Goal: Share content: Share content

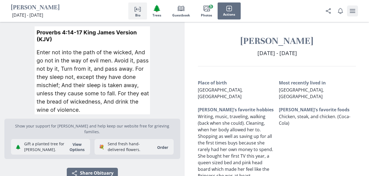
click at [353, 10] on icon "user menu" at bounding box center [352, 11] width 7 height 7
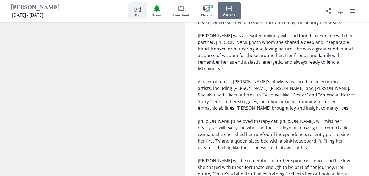
scroll to position [528, 0]
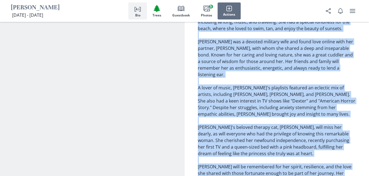
drag, startPoint x: 248, startPoint y: 41, endPoint x: 312, endPoint y: 147, distance: 124.1
copy div "Katrina Kemp May 7, 1984 - Jan 12, 2025 May 7, 1984 - January 12, 2025 Place of…"
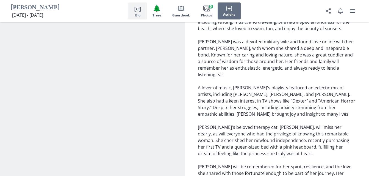
click at [206, 11] on rect "button" at bounding box center [206, 9] width 5 height 4
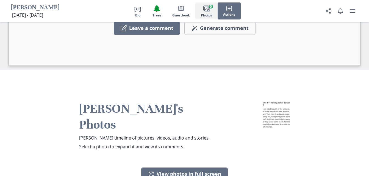
scroll to position [1124, 0]
click at [137, 10] on icon "Person profile" at bounding box center [137, 8] width 7 height 7
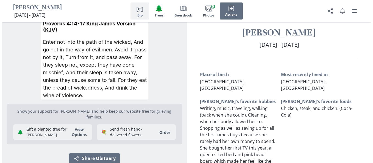
scroll to position [0, 0]
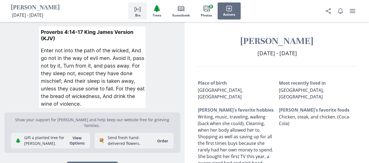
click at [297, 53] on span "[DATE] - [DATE]" at bounding box center [277, 52] width 40 height 7
click at [353, 12] on icon "user menu" at bounding box center [352, 11] width 7 height 7
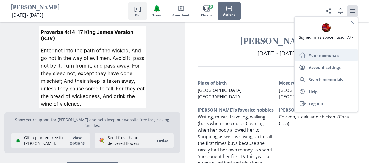
click at [330, 55] on link "Home Your memorials" at bounding box center [325, 55] width 63 height 12
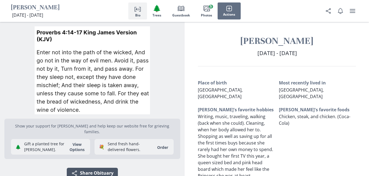
click at [86, 168] on button "Share Share Obituary" at bounding box center [92, 173] width 51 height 11
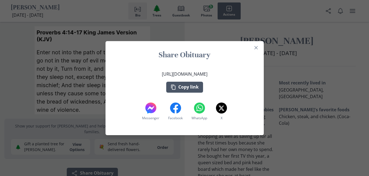
click at [188, 85] on button "Copy link" at bounding box center [184, 87] width 37 height 11
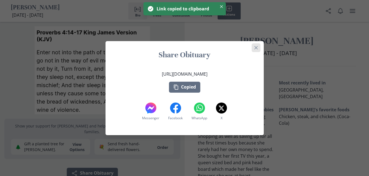
click at [258, 48] on icon "Close" at bounding box center [255, 47] width 3 height 3
